Goal: Task Accomplishment & Management: Use online tool/utility

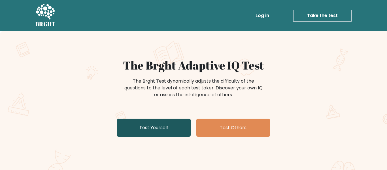
click at [178, 118] on link "Test Yourself" at bounding box center [154, 127] width 74 height 18
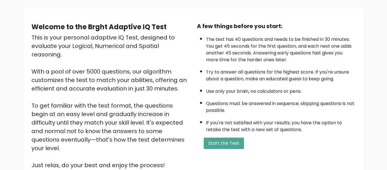
scroll to position [36, 0]
